Goal: Find specific page/section: Find specific page/section

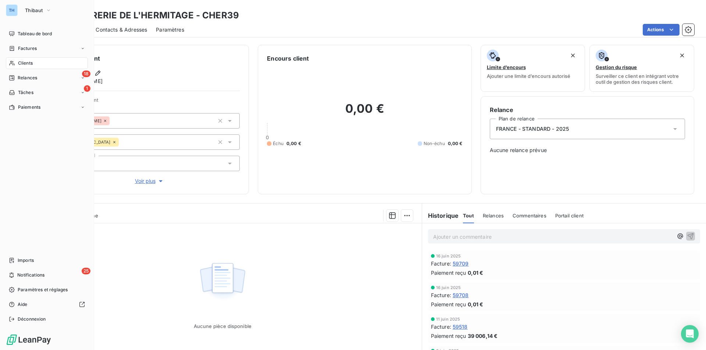
click at [23, 61] on span "Clients" at bounding box center [25, 63] width 15 height 7
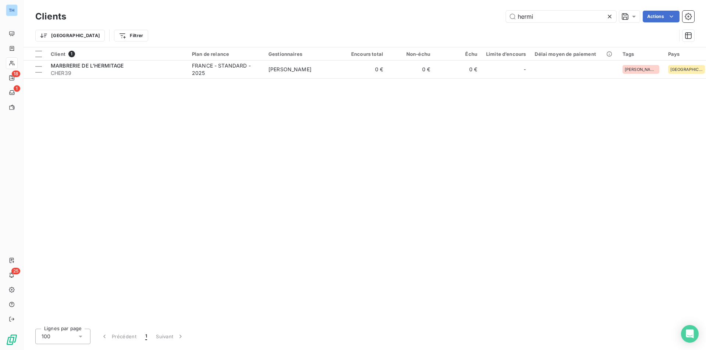
drag, startPoint x: 492, startPoint y: 13, endPoint x: 479, endPoint y: 13, distance: 12.9
click at [480, 13] on div "hermi Actions" at bounding box center [384, 17] width 619 height 12
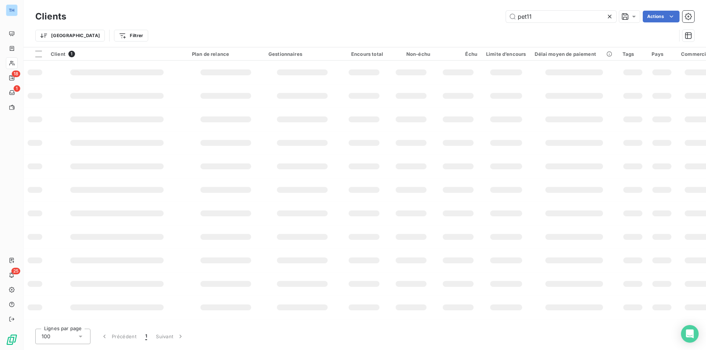
type input "pet11"
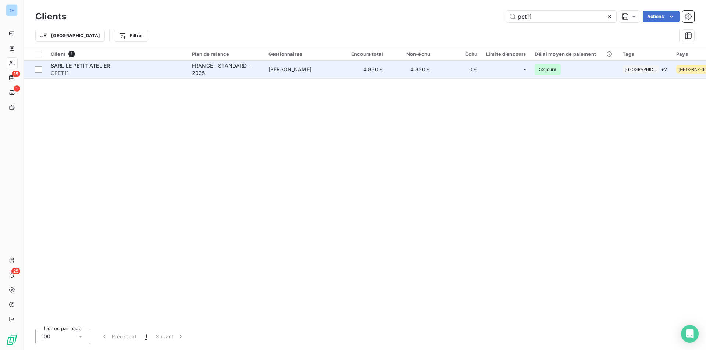
click at [282, 72] on span "[PERSON_NAME]" at bounding box center [289, 69] width 43 height 6
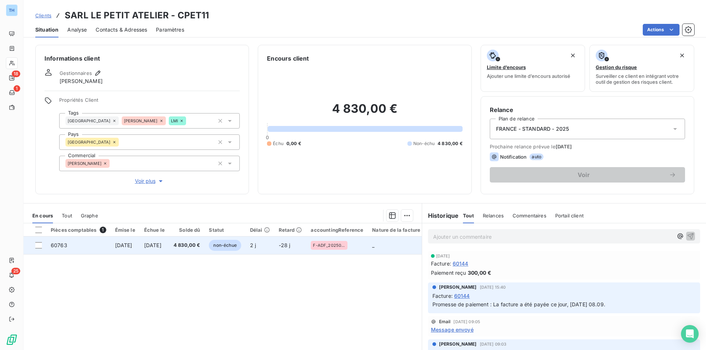
click at [169, 249] on td "[DATE]" at bounding box center [154, 246] width 29 height 18
